Goal: Information Seeking & Learning: Compare options

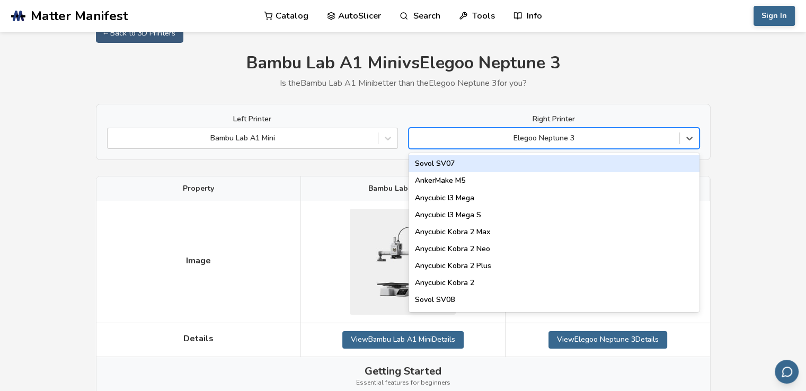
click at [538, 133] on div at bounding box center [544, 138] width 260 height 11
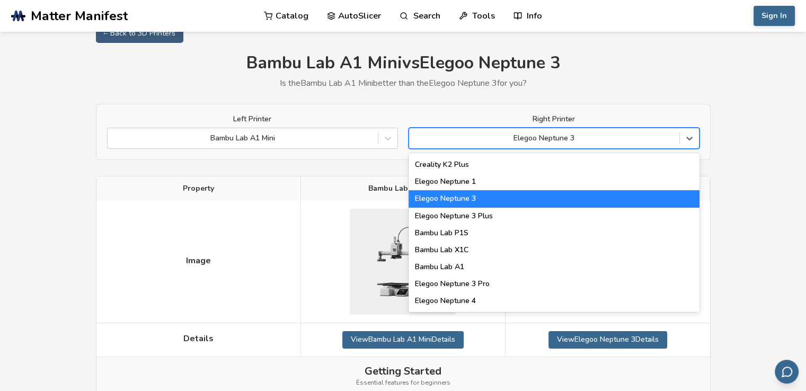
scroll to position [688, 0]
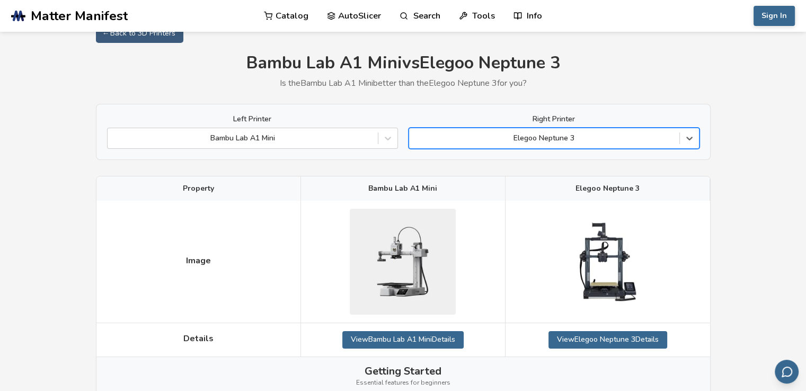
click at [536, 136] on div at bounding box center [544, 138] width 260 height 11
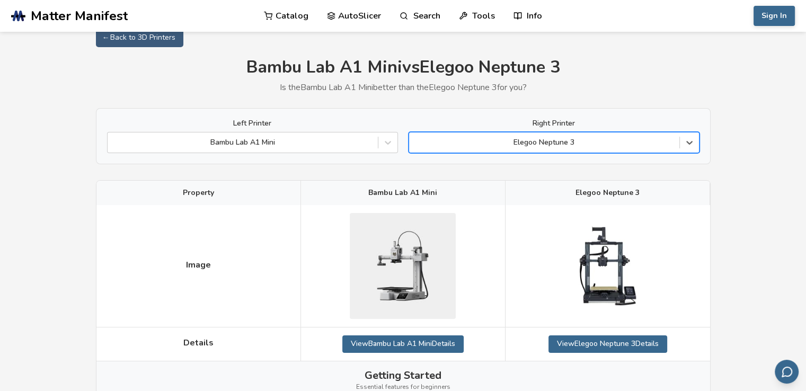
scroll to position [0, 0]
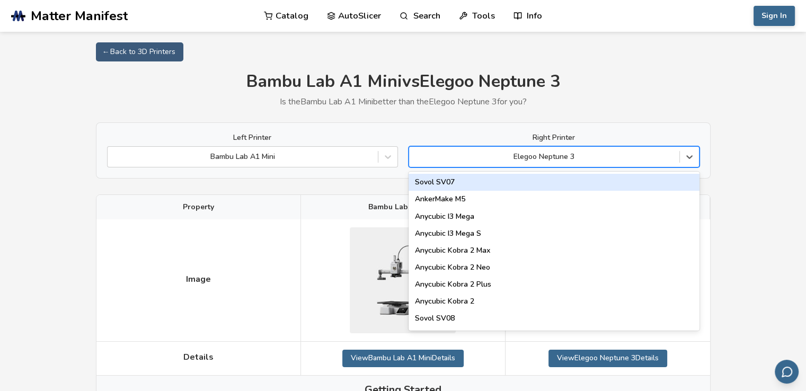
click at [518, 147] on div "Elegoo Neptune 3" at bounding box center [553, 156] width 291 height 21
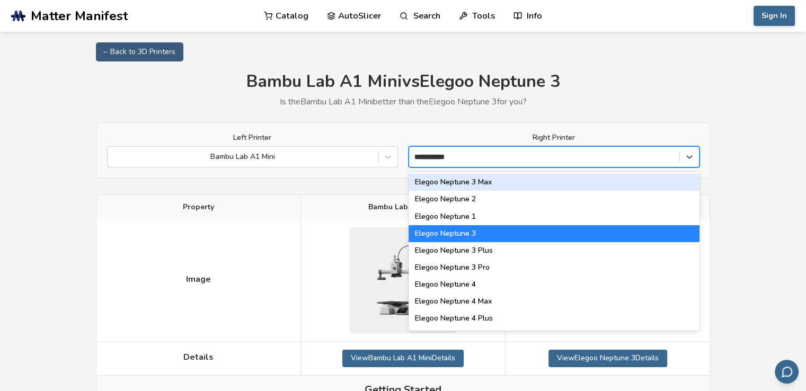
type input "**********"
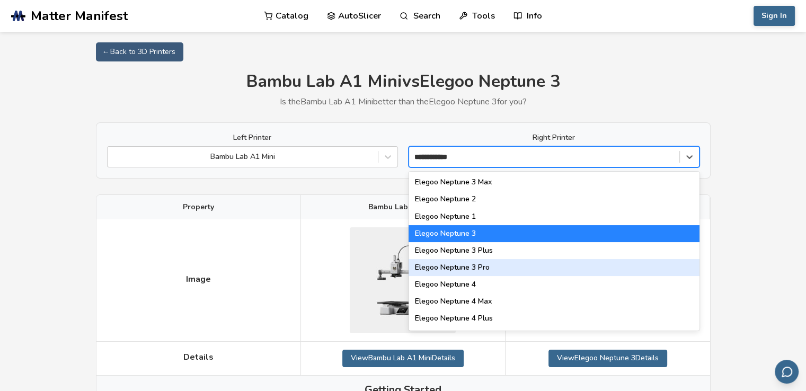
click at [485, 266] on div "Elegoo Neptune 3 Pro" at bounding box center [553, 267] width 291 height 17
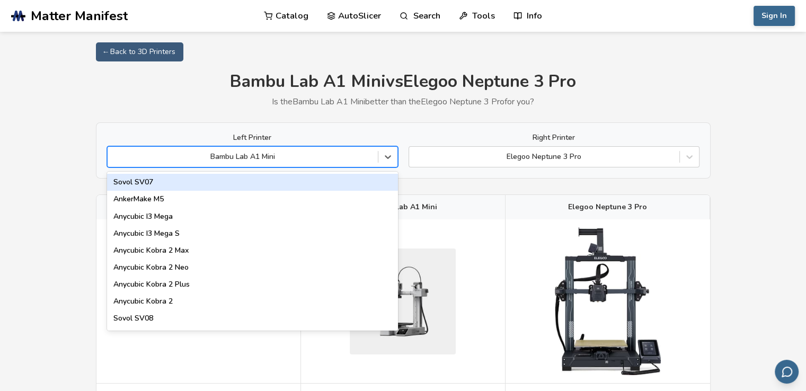
click at [363, 149] on div "Bambu Lab A1 Mini" at bounding box center [252, 156] width 291 height 21
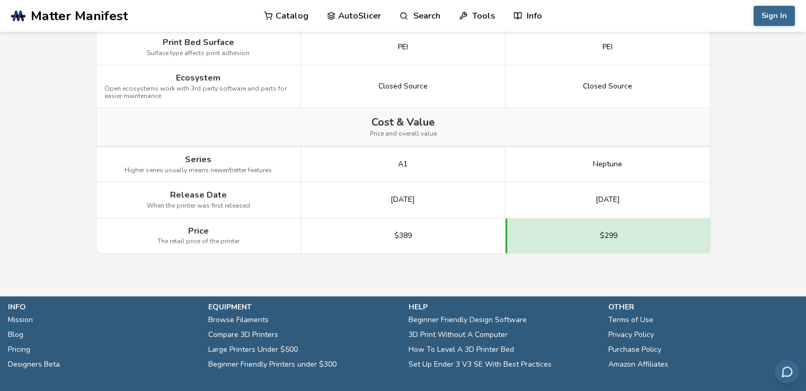
scroll to position [1473, 0]
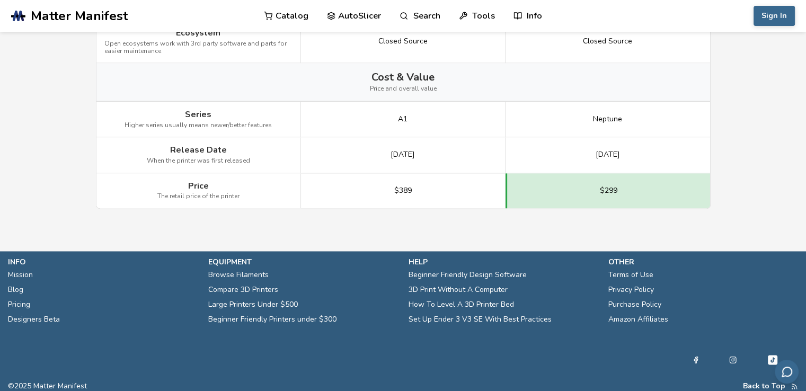
click at [405, 186] on span "$389" at bounding box center [402, 190] width 17 height 8
click at [261, 316] on link "Beginner Friendly Printers under $300" at bounding box center [272, 319] width 128 height 15
select select "**********"
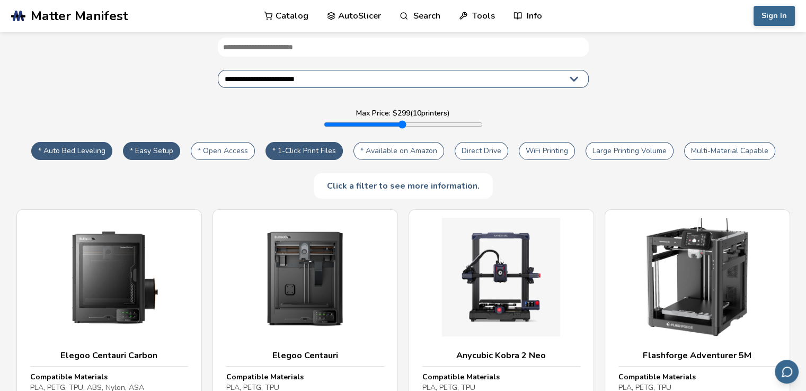
scroll to position [114, 0]
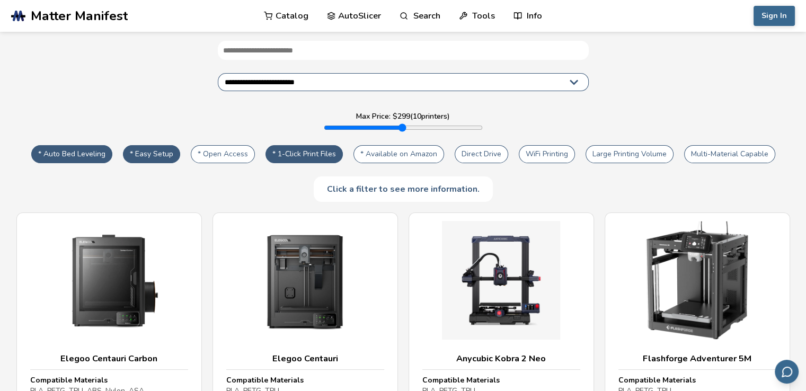
click at [163, 145] on button "* Easy Setup" at bounding box center [151, 154] width 57 height 18
type input "***"
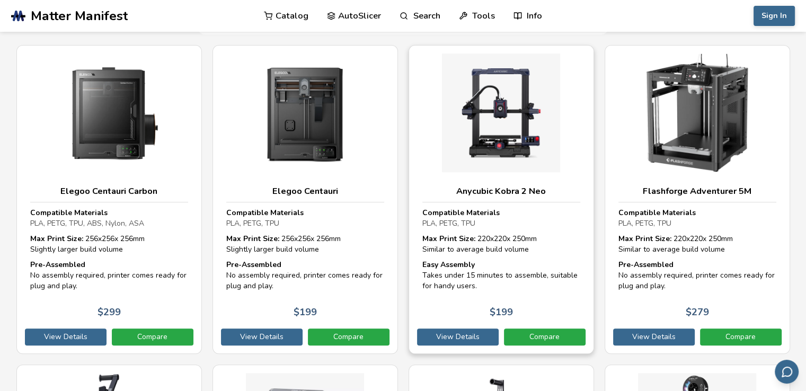
scroll to position [289, 0]
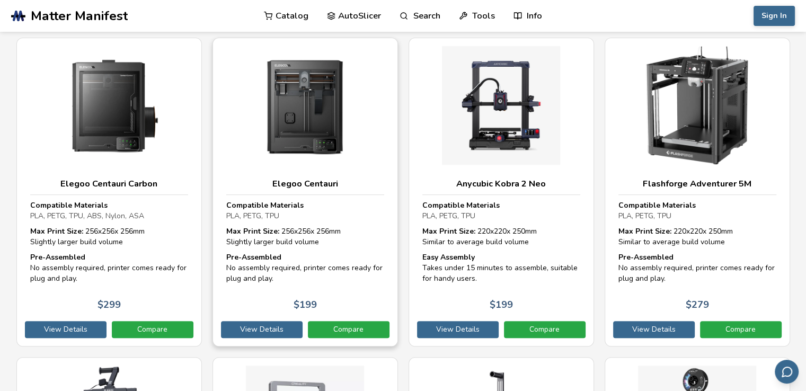
click at [312, 215] on div "Compatible Materials PLA, PETG, TPU Max Print Size: 256 x 256 x 256 mm Slightly…" at bounding box center [305, 244] width 168 height 99
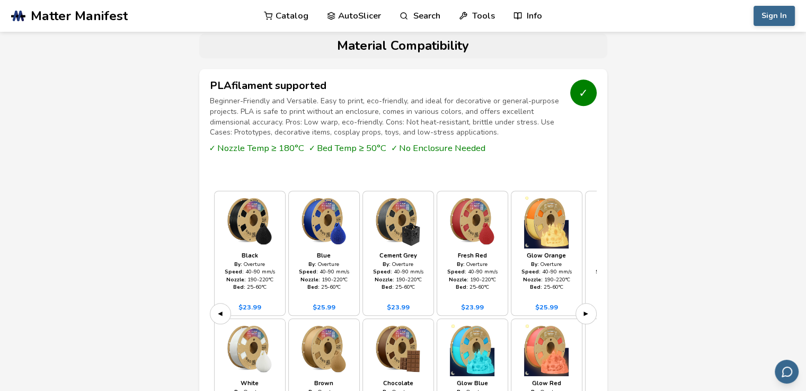
scroll to position [906, 0]
